Goal: Task Accomplishment & Management: Manage account settings

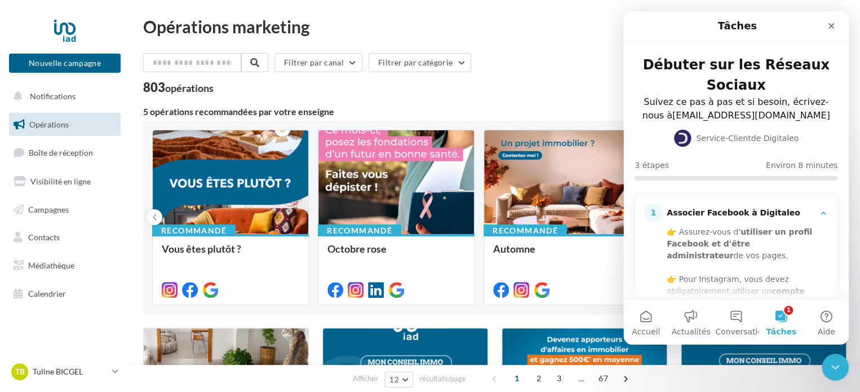
click at [834, 26] on icon "Fermer" at bounding box center [831, 25] width 9 height 9
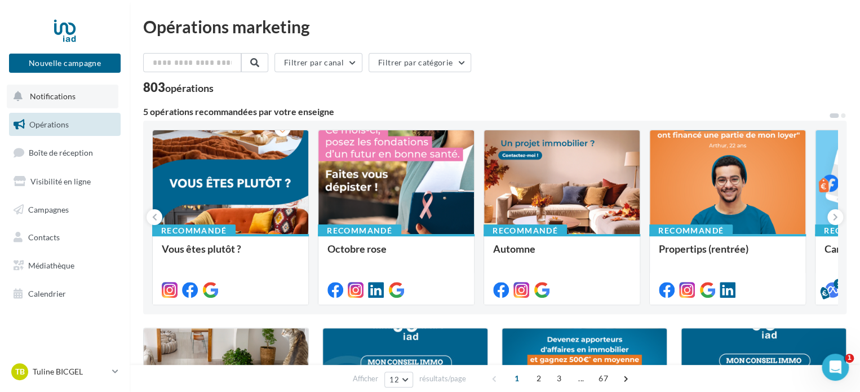
click at [49, 98] on span "Notifications" at bounding box center [53, 96] width 46 height 10
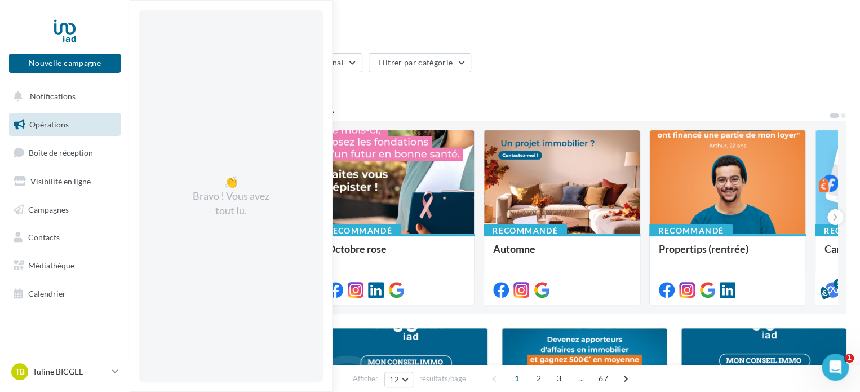
click at [577, 85] on div "803 opérations" at bounding box center [494, 88] width 703 height 15
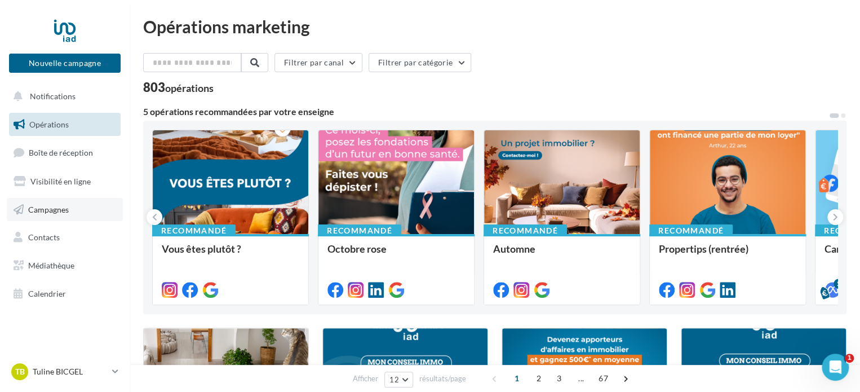
click at [52, 214] on span "Campagnes" at bounding box center [48, 209] width 41 height 10
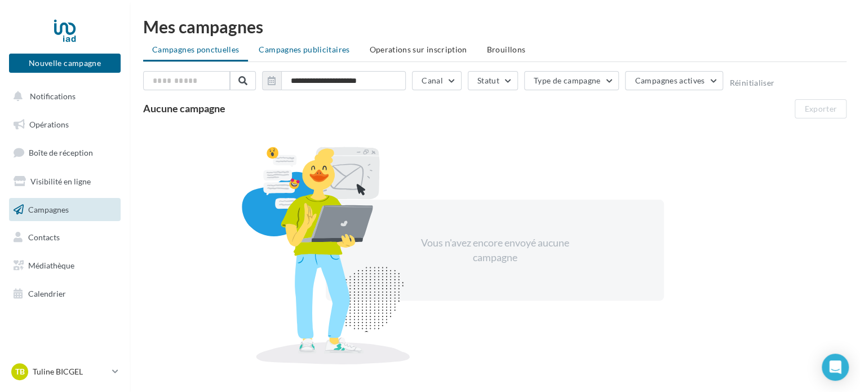
click at [306, 51] on span "Campagnes publicitaires" at bounding box center [304, 50] width 91 height 10
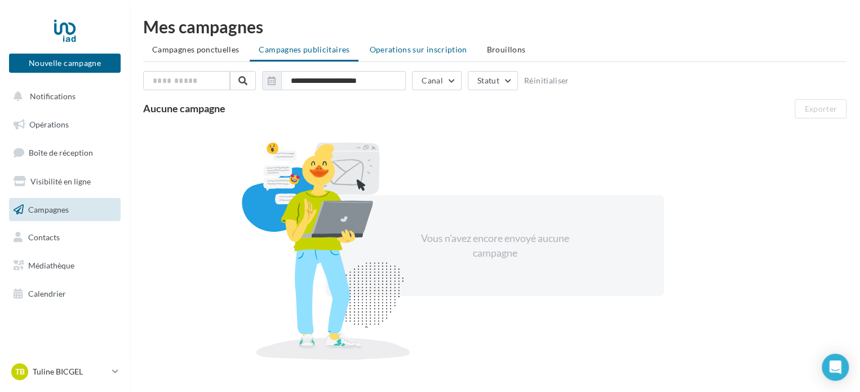
click at [407, 51] on span "Operations sur inscription" at bounding box center [418, 50] width 98 height 10
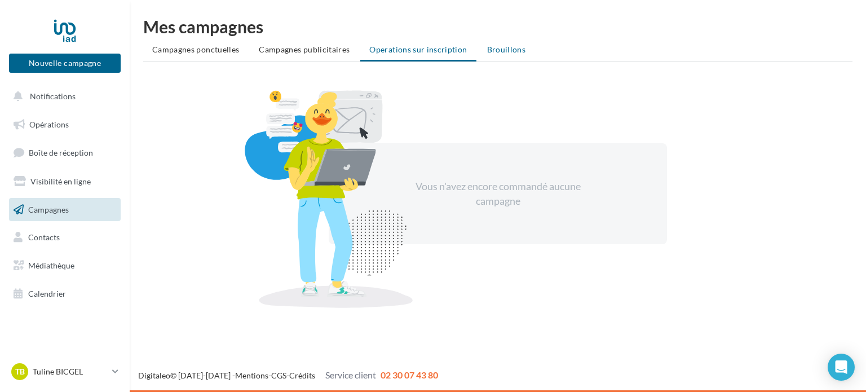
click at [512, 49] on span "Brouillons" at bounding box center [506, 50] width 39 height 10
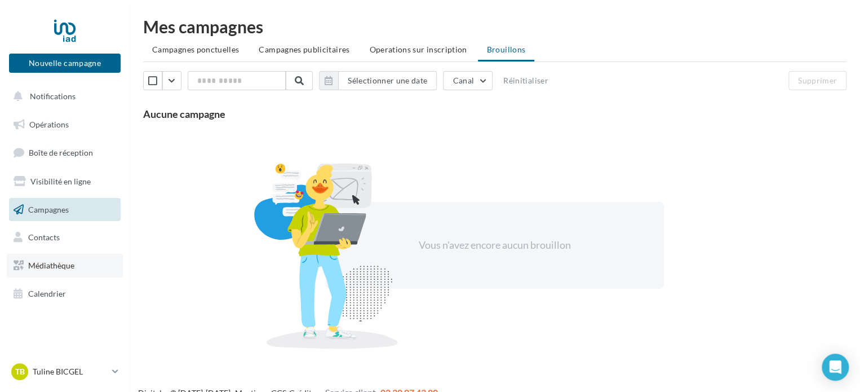
click at [47, 267] on span "Médiathèque" at bounding box center [51, 265] width 46 height 10
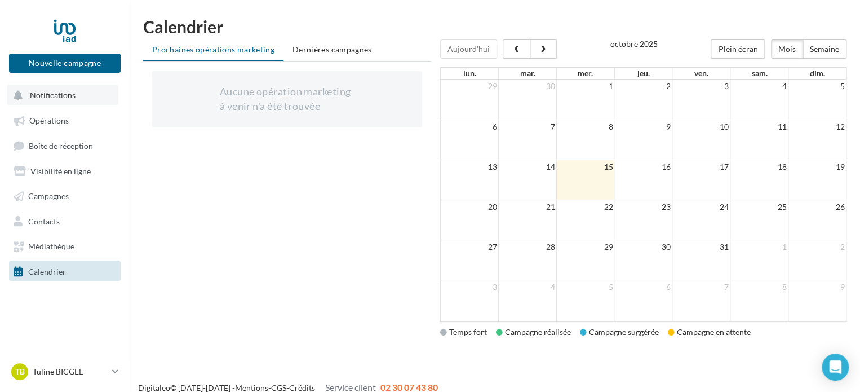
click at [45, 98] on span "Notifications" at bounding box center [53, 95] width 46 height 10
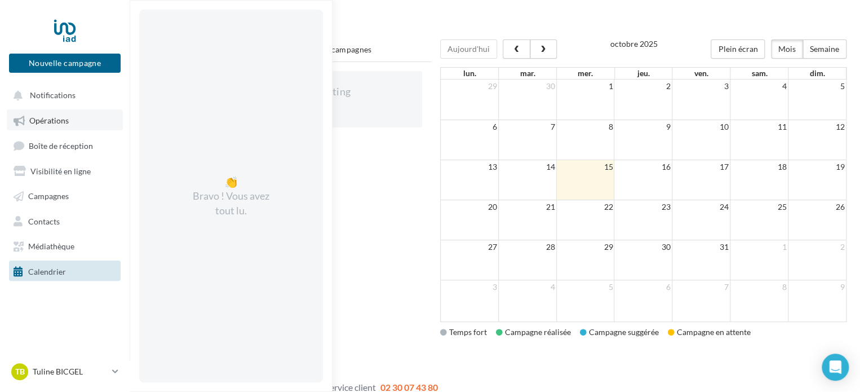
click at [46, 121] on span "Opérations" at bounding box center [48, 121] width 39 height 10
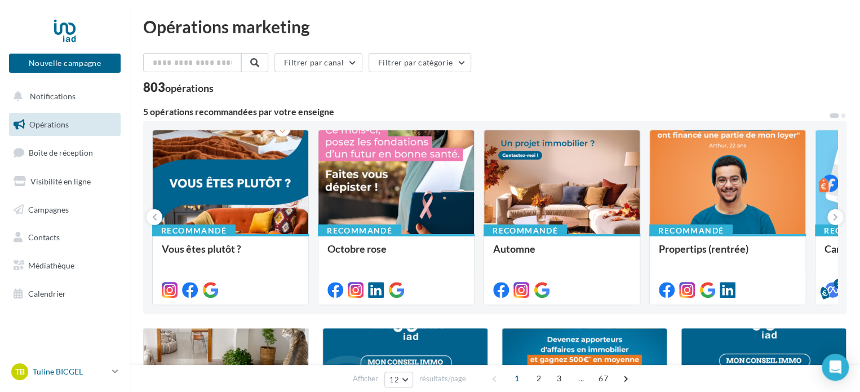
click at [61, 368] on p "Tuline BICGEL" at bounding box center [70, 371] width 75 height 11
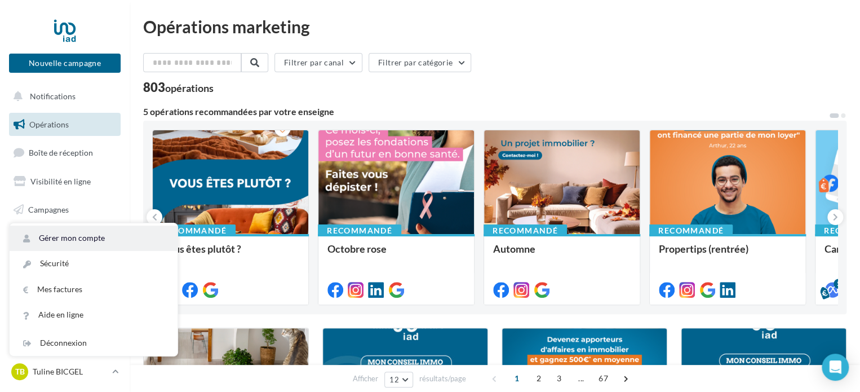
click at [72, 240] on link "Gérer mon compte" at bounding box center [94, 237] width 168 height 25
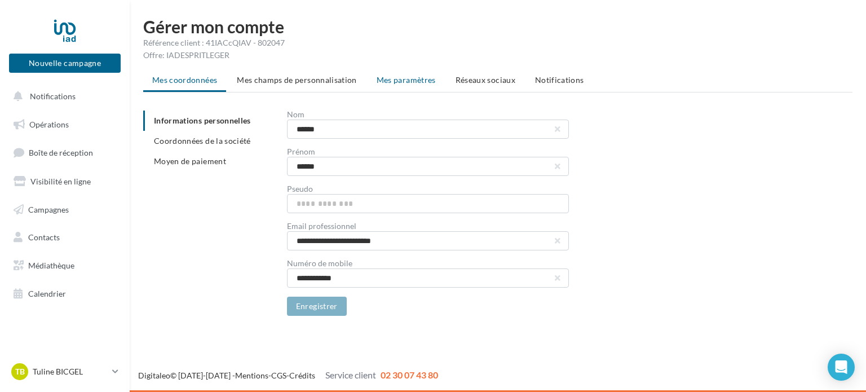
click at [413, 78] on span "Mes paramètres" at bounding box center [405, 80] width 59 height 10
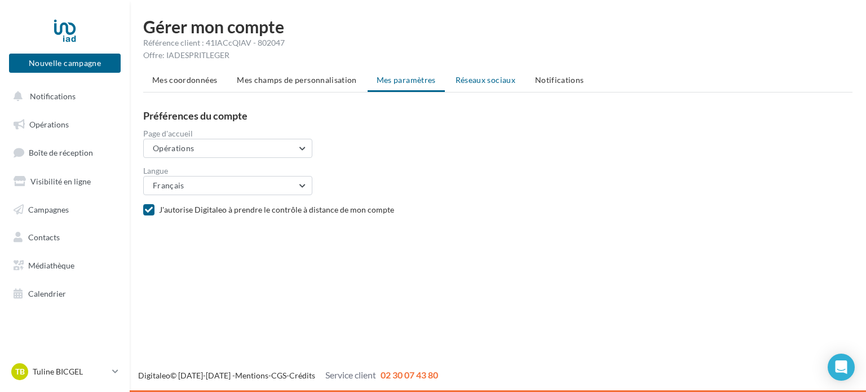
click at [468, 78] on span "Réseaux sociaux" at bounding box center [485, 80] width 60 height 10
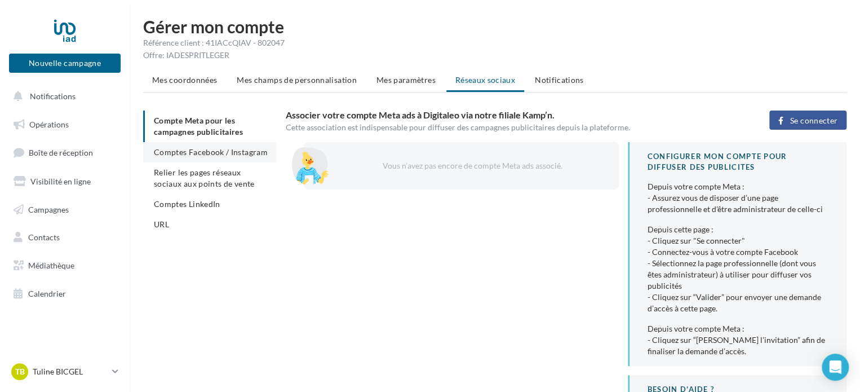
click at [198, 153] on span "Comptes Facebook / Instagram" at bounding box center [211, 152] width 114 height 10
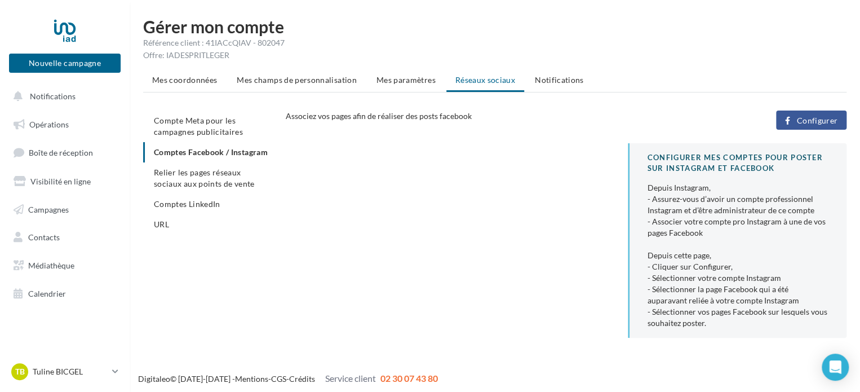
click at [807, 119] on span "Configurer" at bounding box center [816, 120] width 41 height 9
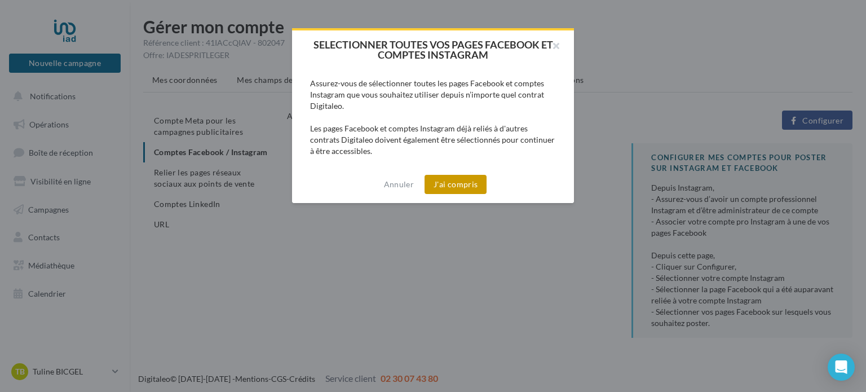
click at [459, 184] on button "J'ai compris" at bounding box center [455, 184] width 62 height 19
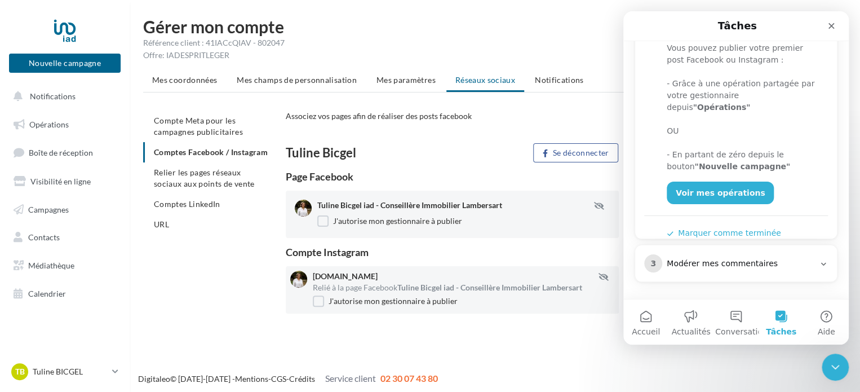
scroll to position [225, 0]
click at [479, 140] on div "Associez vos pages afin de réaliser des posts facebook Configurer Tuline Bicgel…" at bounding box center [566, 228] width 561 height 236
click at [224, 188] on span "Relier les pages réseaux sociaux aux points de vente" at bounding box center [204, 177] width 100 height 21
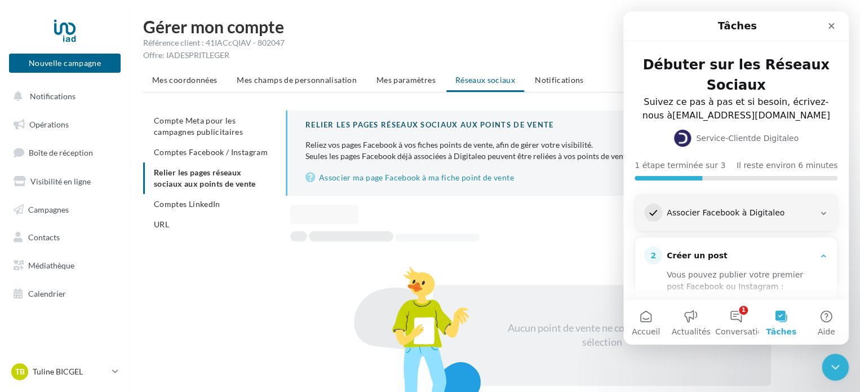
click at [722, 220] on div "1 Associer Facebook à Digitaleo" at bounding box center [736, 212] width 184 height 18
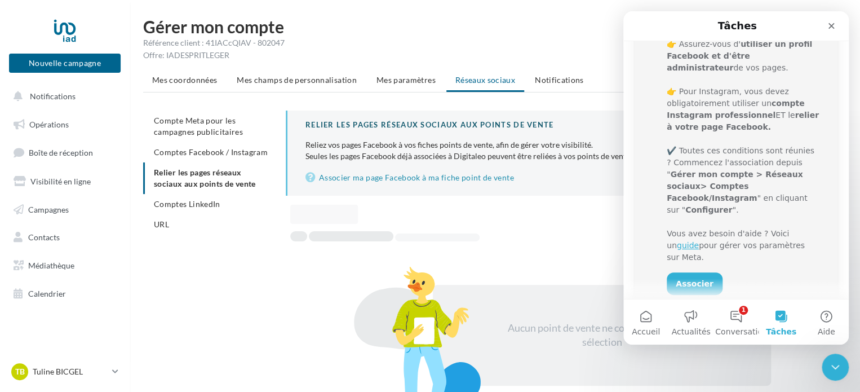
scroll to position [282, 0]
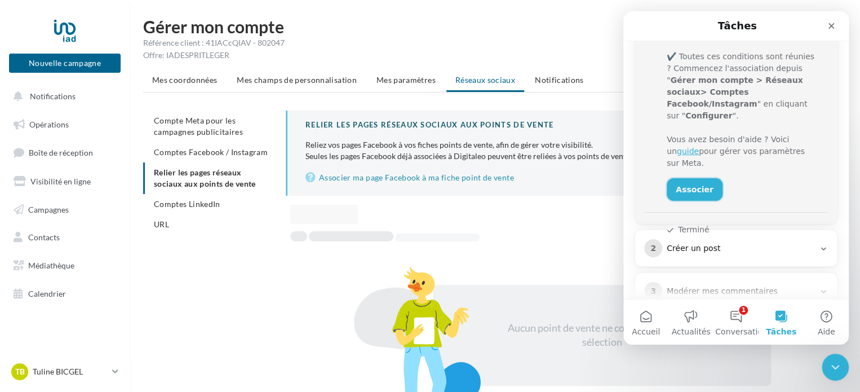
click at [694, 178] on link "Associer" at bounding box center [695, 189] width 56 height 23
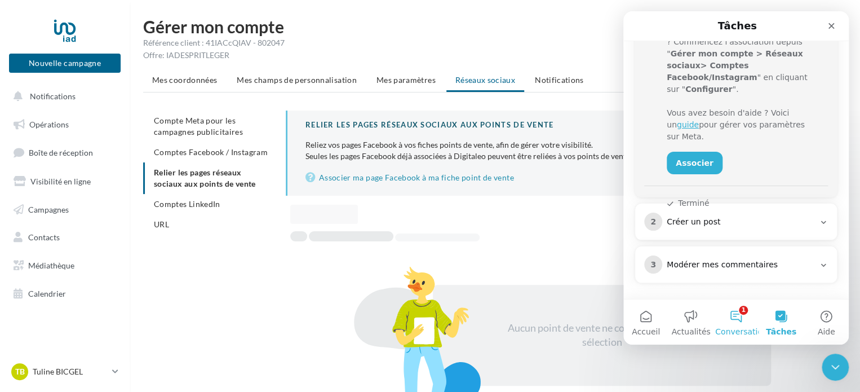
click at [744, 322] on button "1 Conversations" at bounding box center [736, 321] width 45 height 45
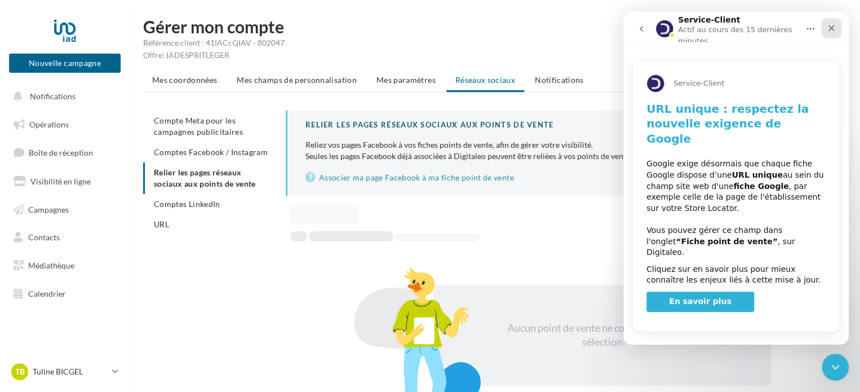
click at [826, 33] on div "Fermer" at bounding box center [831, 28] width 20 height 20
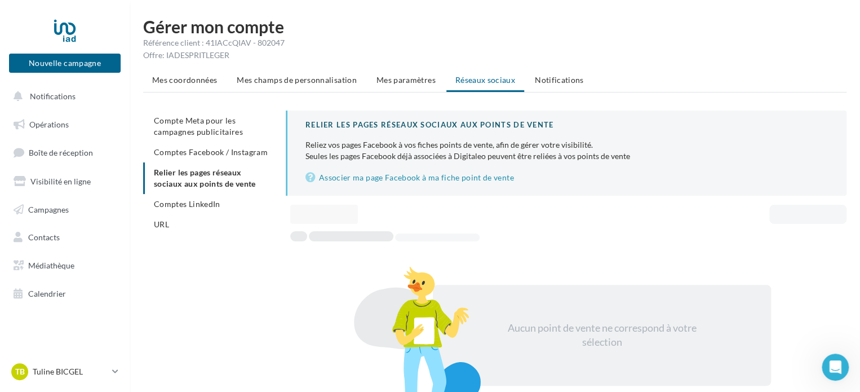
scroll to position [0, 0]
click at [397, 178] on link "Associer ma page Facebook à ma fiche point de vente" at bounding box center [566, 178] width 523 height 14
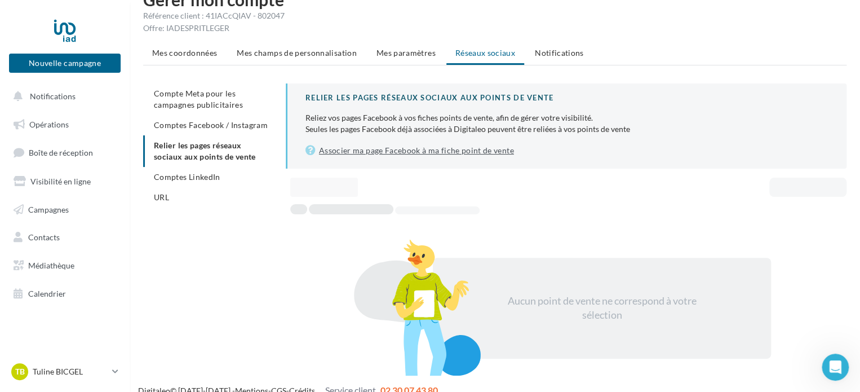
scroll to position [41, 0]
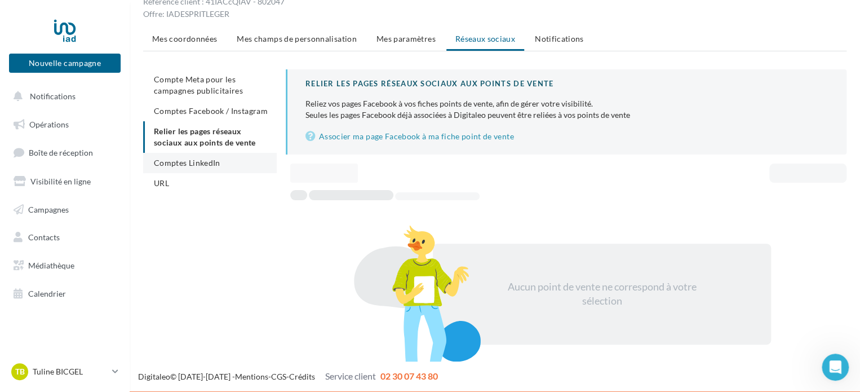
click at [201, 159] on span "Comptes LinkedIn" at bounding box center [187, 163] width 67 height 10
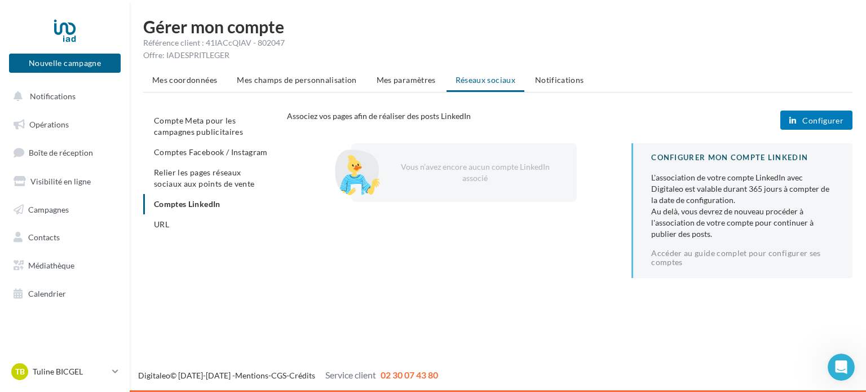
click at [822, 119] on span "Configurer" at bounding box center [822, 120] width 41 height 9
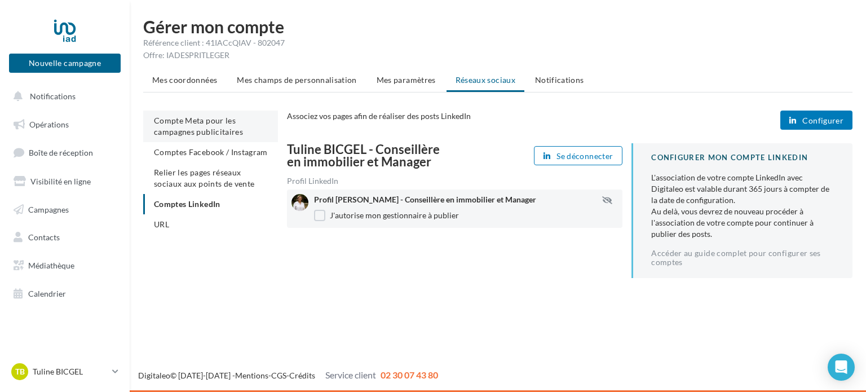
click at [205, 135] on span "Compte Meta pour les campagnes publicitaires" at bounding box center [198, 126] width 89 height 21
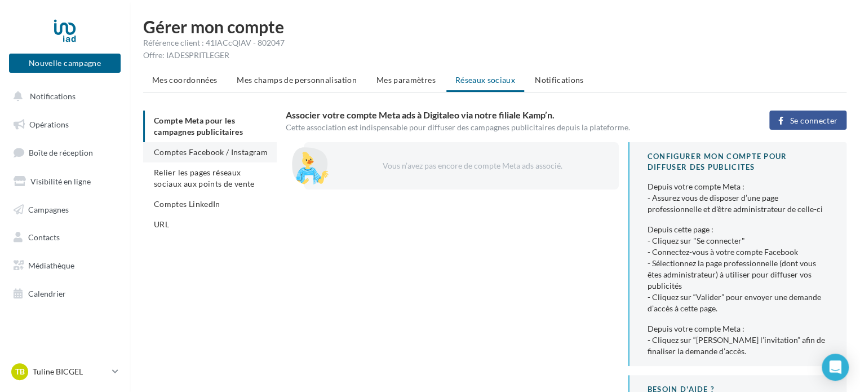
click at [210, 156] on span "Comptes Facebook / Instagram" at bounding box center [211, 152] width 114 height 10
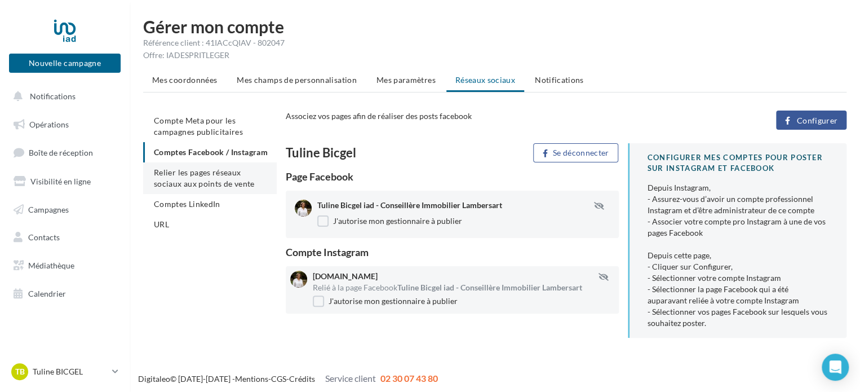
click at [181, 188] on span "Relier les pages réseaux sociaux aux points de vente" at bounding box center [204, 177] width 100 height 21
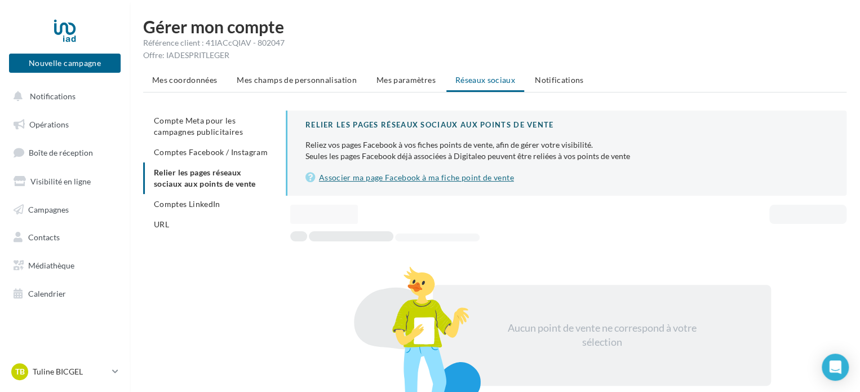
click at [400, 179] on link "Associer ma page Facebook à ma fiche point de vente" at bounding box center [566, 178] width 523 height 14
click at [393, 83] on span "Mes paramètres" at bounding box center [405, 80] width 59 height 10
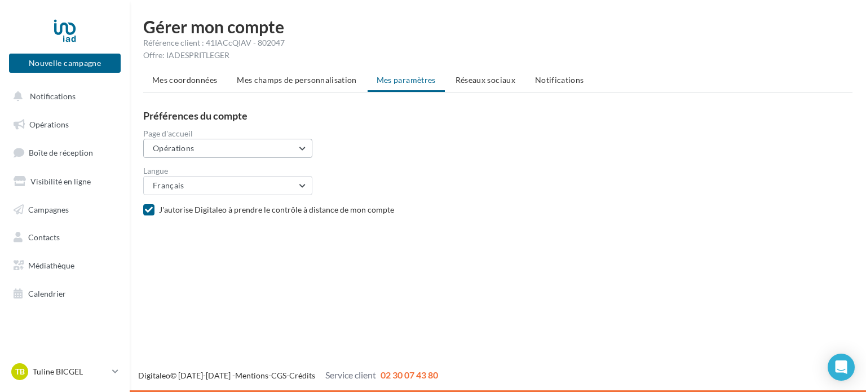
click at [264, 148] on button "Opérations" at bounding box center [227, 148] width 169 height 19
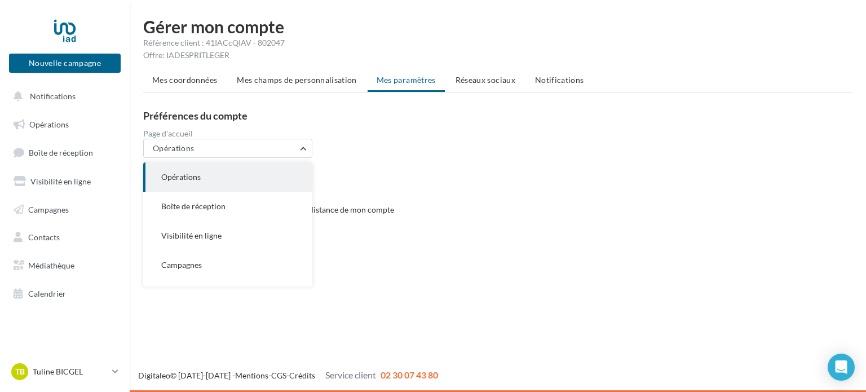
click at [406, 139] on div "Page d'accueil Opérations Opérations Boîte de réception Visibilité en ligne Cam…" at bounding box center [502, 144] width 718 height 28
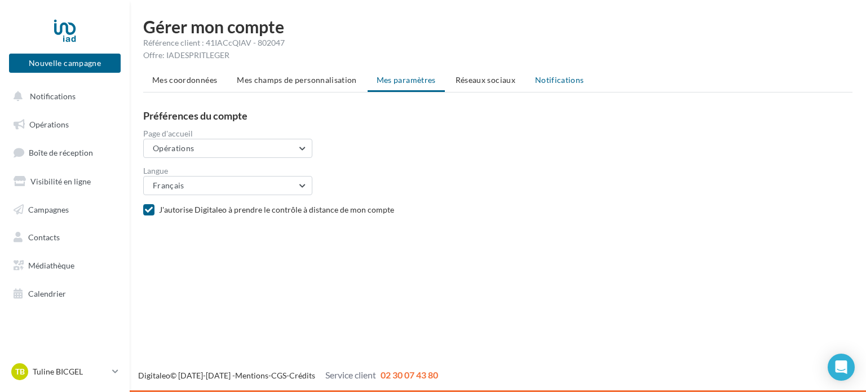
click at [547, 81] on span "Notifications" at bounding box center [559, 80] width 49 height 10
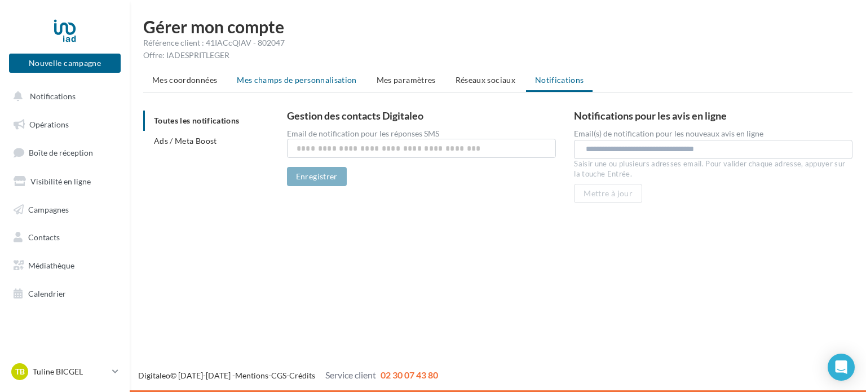
click at [323, 79] on span "Mes champs de personnalisation" at bounding box center [297, 80] width 120 height 10
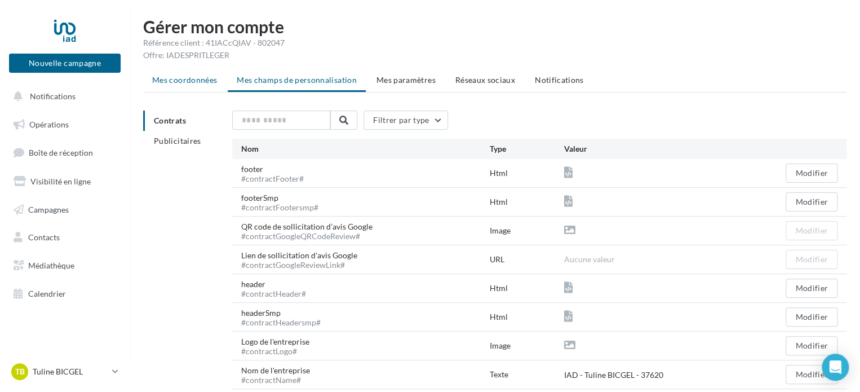
click at [178, 78] on span "Mes coordonnées" at bounding box center [184, 80] width 65 height 10
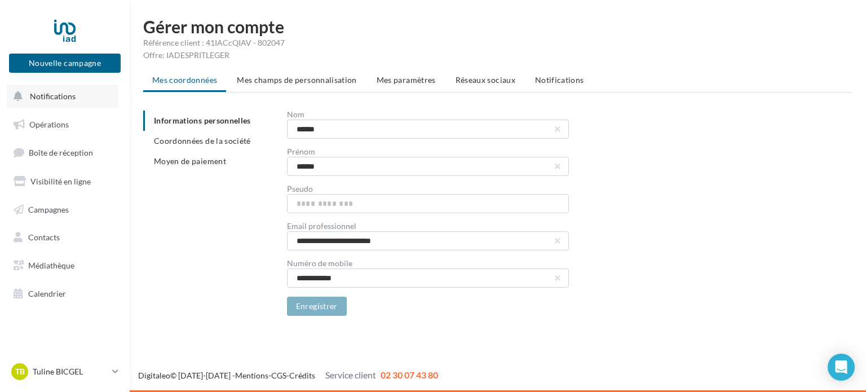
click at [56, 103] on button "Notifications" at bounding box center [63, 97] width 112 height 24
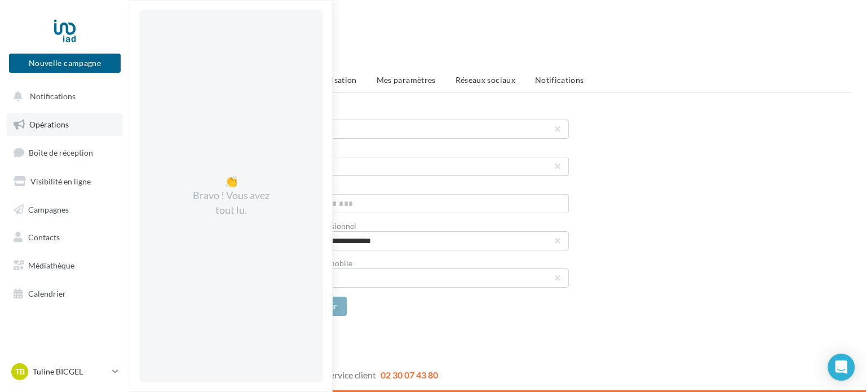
click at [52, 122] on span "Opérations" at bounding box center [48, 124] width 39 height 10
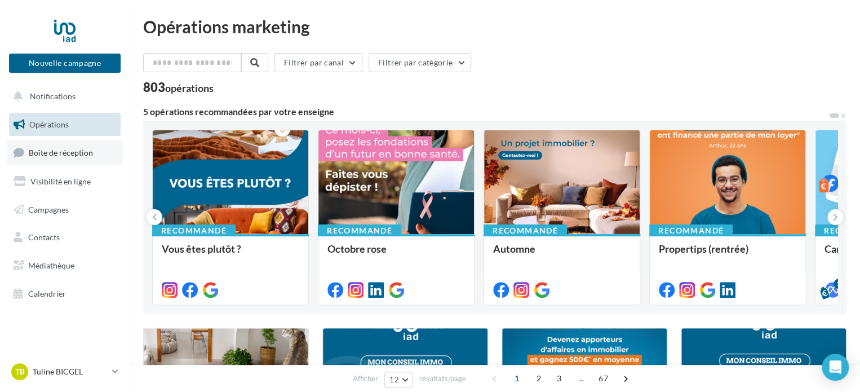
click at [64, 155] on span "Boîte de réception" at bounding box center [61, 153] width 64 height 10
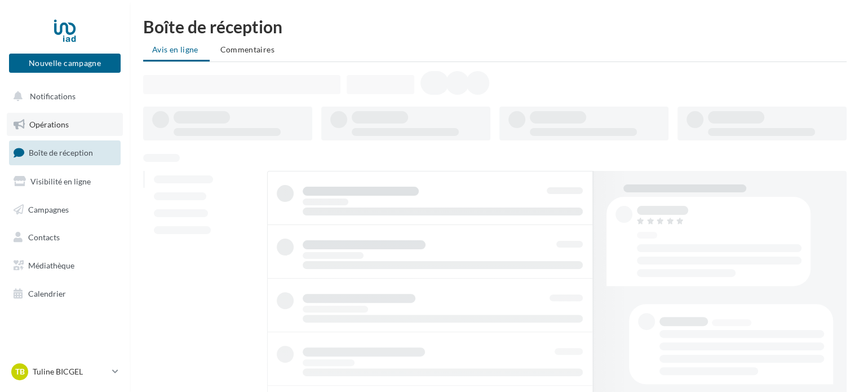
click at [60, 121] on span "Opérations" at bounding box center [48, 124] width 39 height 10
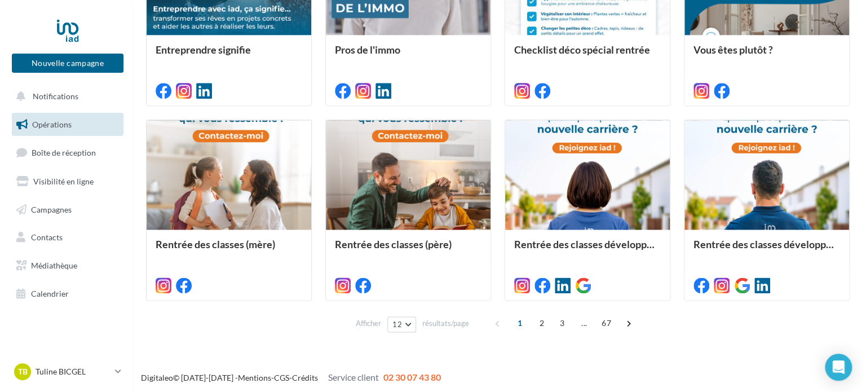
scroll to position [599, 0]
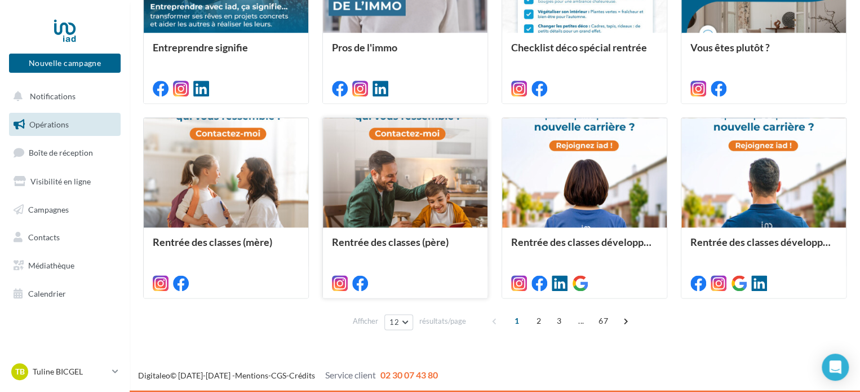
click at [407, 191] on div at bounding box center [405, 173] width 165 height 110
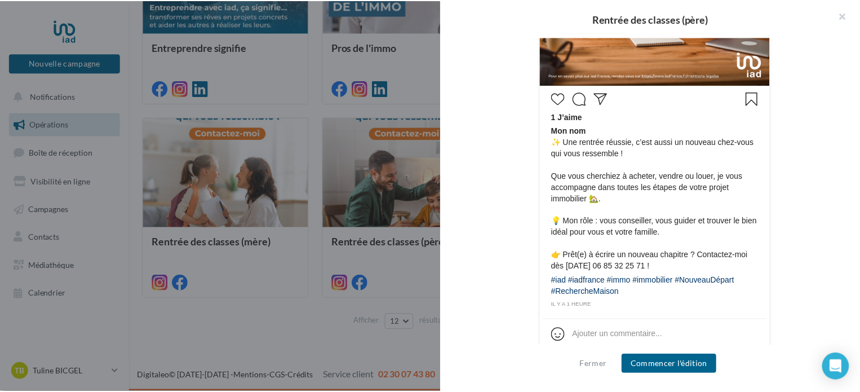
scroll to position [496, 0]
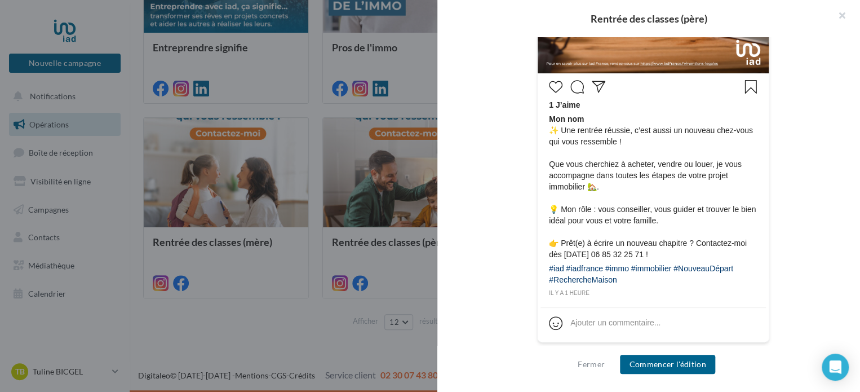
click at [259, 343] on div "Rentrée des classes (père) Description Non renseignée Instagram Nouvelle com In…" at bounding box center [494, 343] width 703 height 0
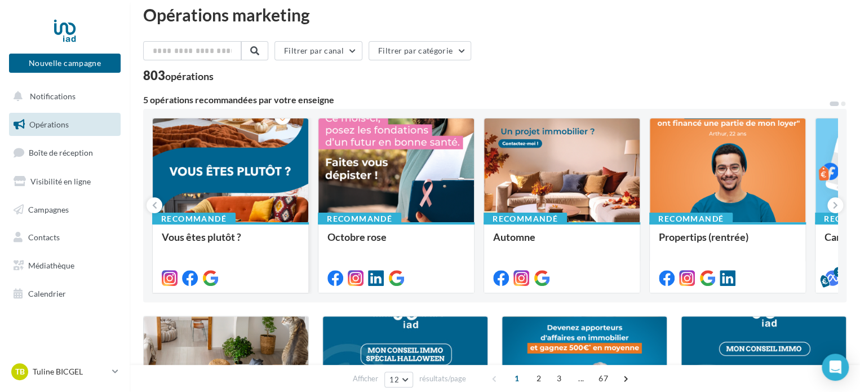
scroll to position [0, 0]
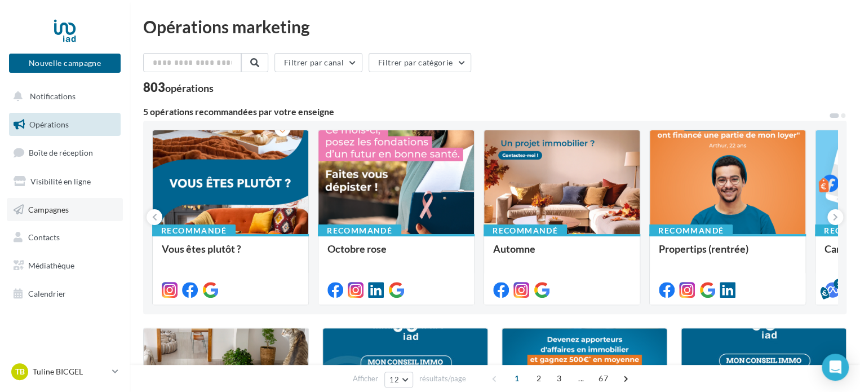
click at [64, 213] on span "Campagnes" at bounding box center [48, 209] width 41 height 10
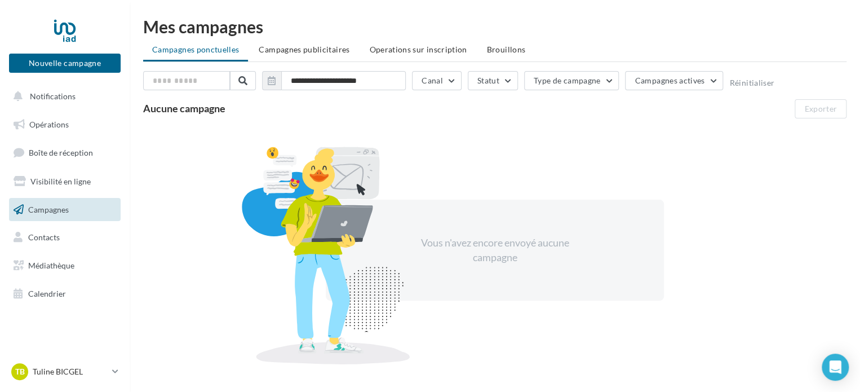
click at [54, 236] on span "Contacts" at bounding box center [44, 237] width 32 height 10
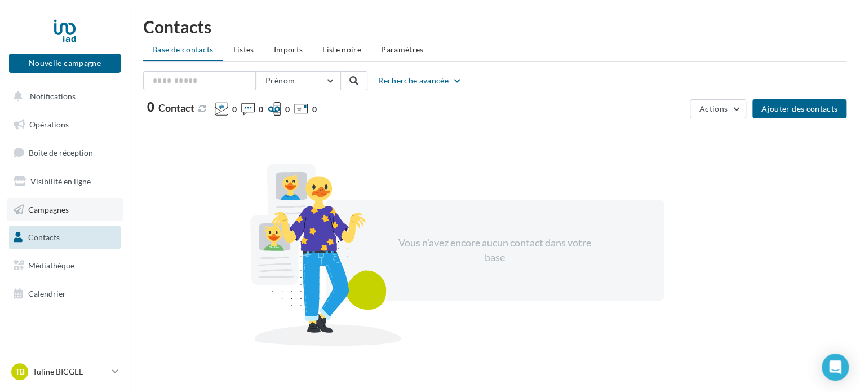
click at [56, 216] on link "Campagnes" at bounding box center [65, 210] width 116 height 24
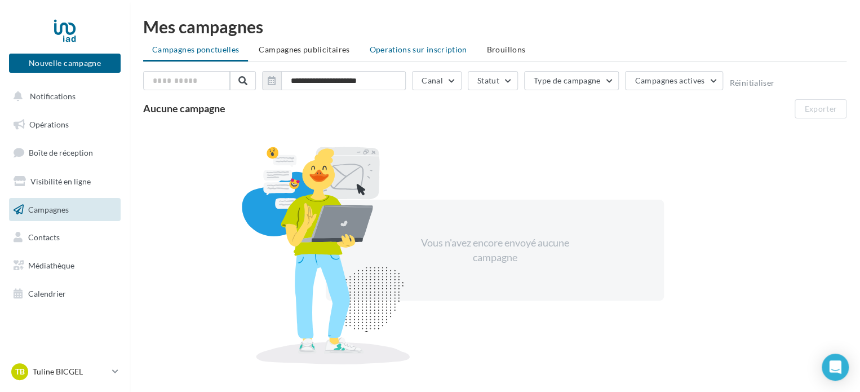
click at [419, 52] on span "Operations sur inscription" at bounding box center [418, 50] width 98 height 10
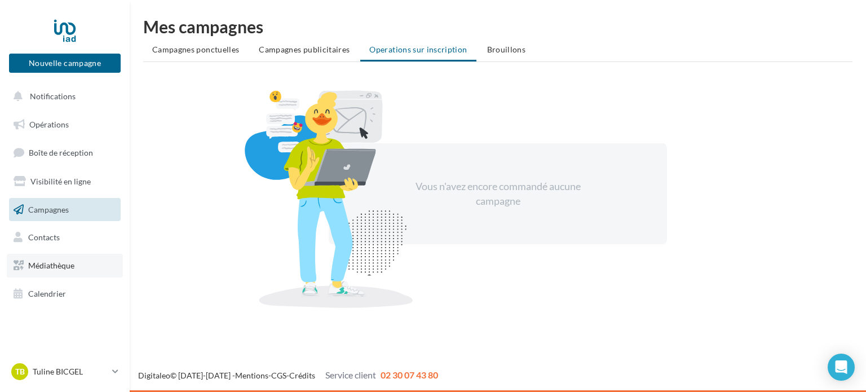
click at [52, 265] on span "Médiathèque" at bounding box center [51, 265] width 46 height 10
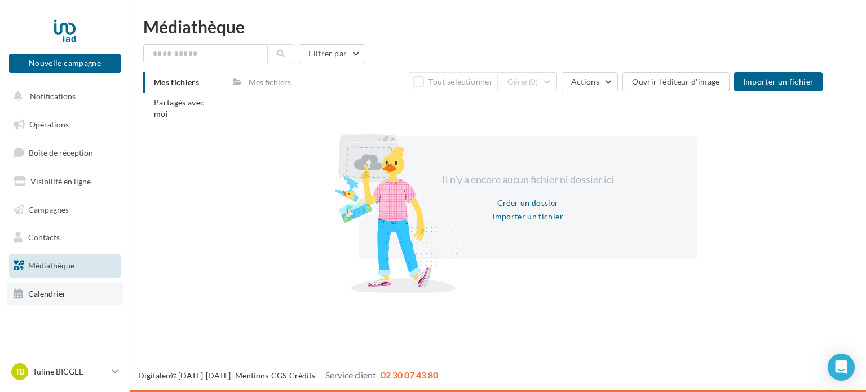
click at [47, 294] on span "Calendrier" at bounding box center [47, 294] width 38 height 10
